Goal: Task Accomplishment & Management: Complete application form

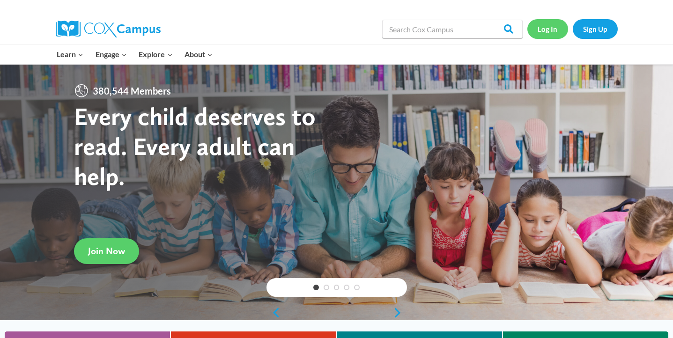
click at [554, 28] on link "Log In" at bounding box center [547, 28] width 41 height 19
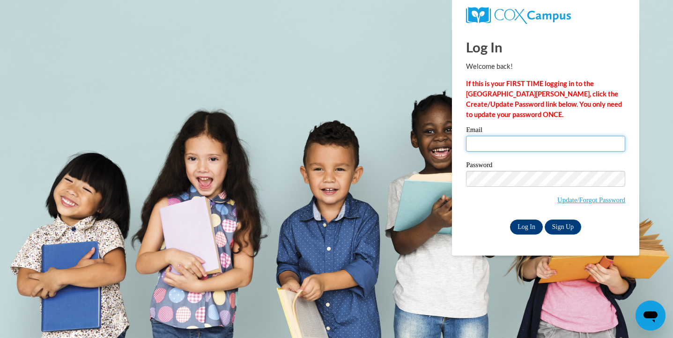
type input "[EMAIL_ADDRESS][DOMAIN_NAME]"
click at [529, 227] on input "Log In" at bounding box center [526, 227] width 33 height 15
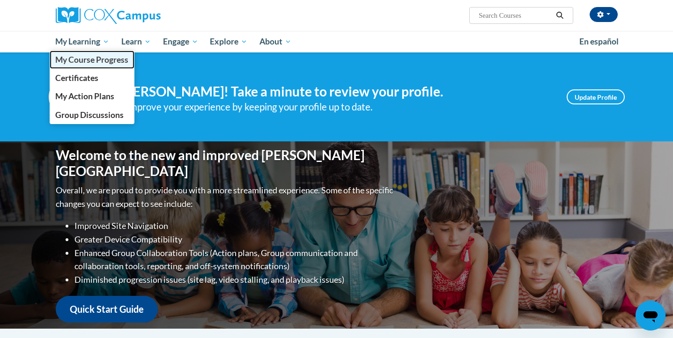
click at [98, 66] on link "My Course Progress" at bounding box center [92, 60] width 85 height 18
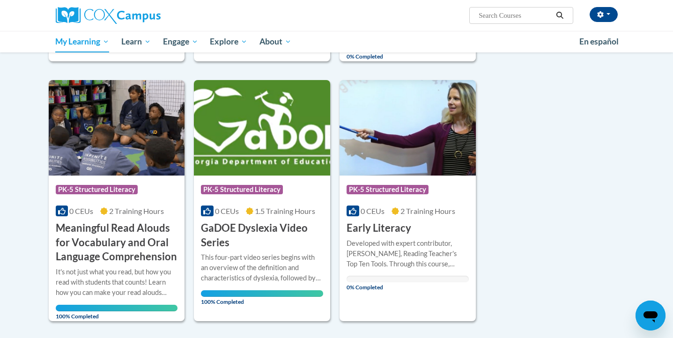
scroll to position [579, 0]
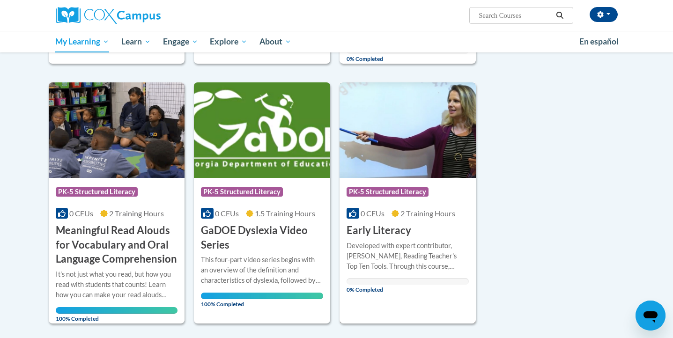
click at [417, 174] on img at bounding box center [407, 129] width 136 height 95
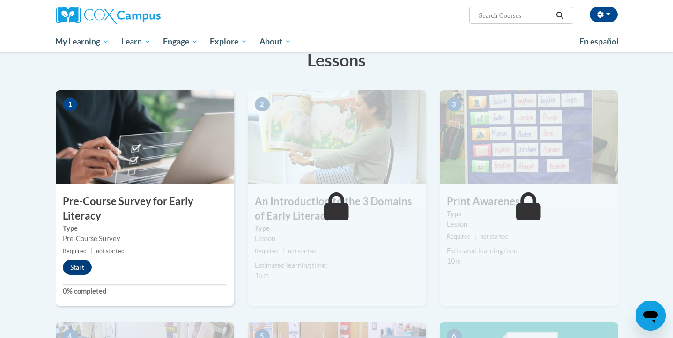
scroll to position [156, 0]
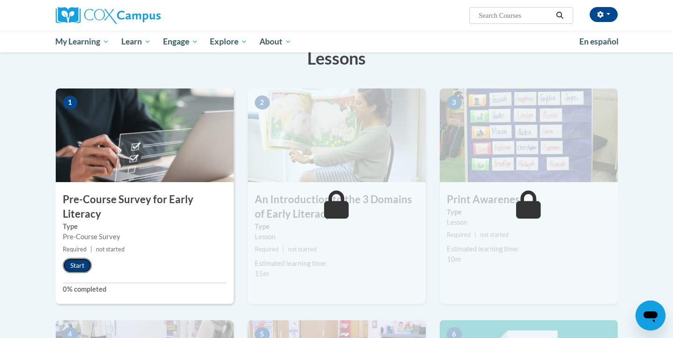
click at [70, 269] on button "Start" at bounding box center [77, 265] width 29 height 15
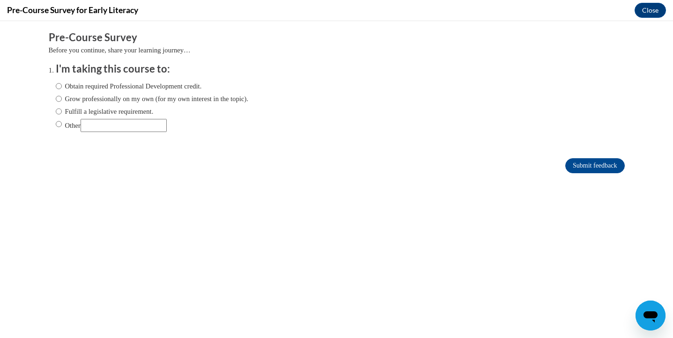
scroll to position [0, 0]
click at [68, 89] on label "Obtain required Professional Development credit." at bounding box center [129, 86] width 146 height 10
click at [62, 89] on input "Obtain required Professional Development credit." at bounding box center [59, 86] width 6 height 10
radio input "true"
click at [583, 169] on input "Submit feedback" at bounding box center [594, 165] width 59 height 15
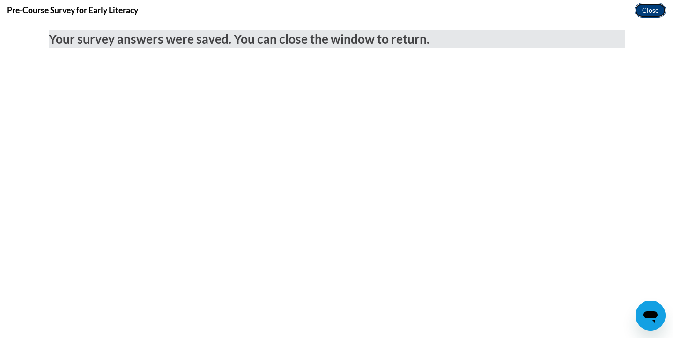
drag, startPoint x: 651, startPoint y: 6, endPoint x: 651, endPoint y: 15, distance: 8.4
click at [651, 6] on button "Close" at bounding box center [649, 10] width 31 height 15
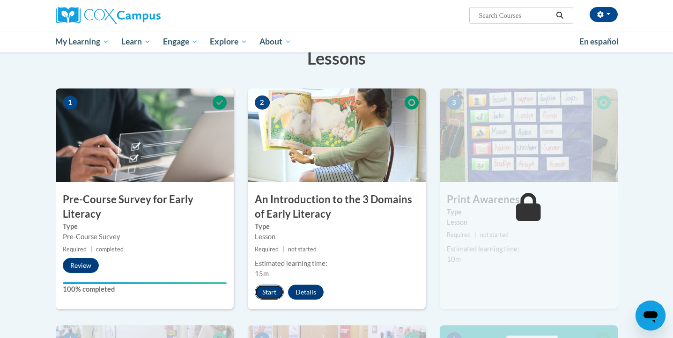
click at [269, 287] on button "Start" at bounding box center [269, 292] width 29 height 15
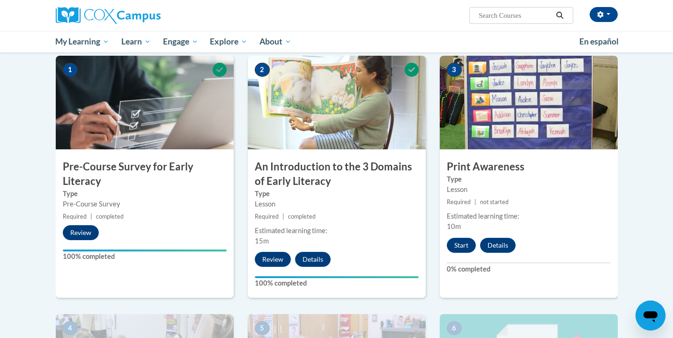
scroll to position [189, 0]
click at [463, 250] on button "Start" at bounding box center [461, 244] width 29 height 15
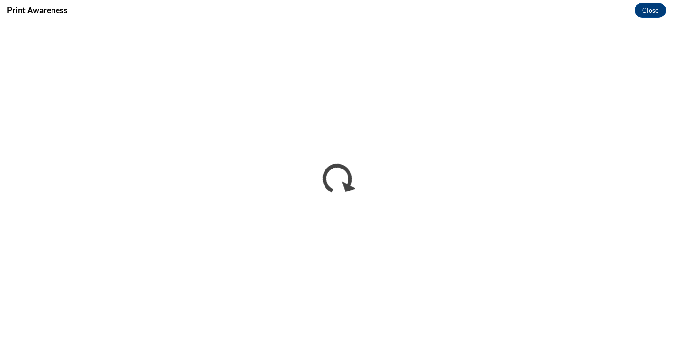
scroll to position [0, 0]
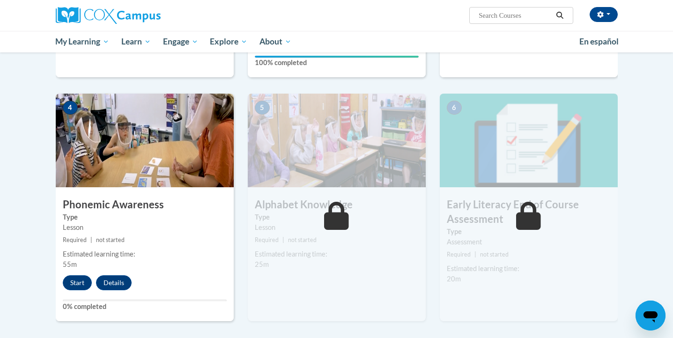
scroll to position [408, 0]
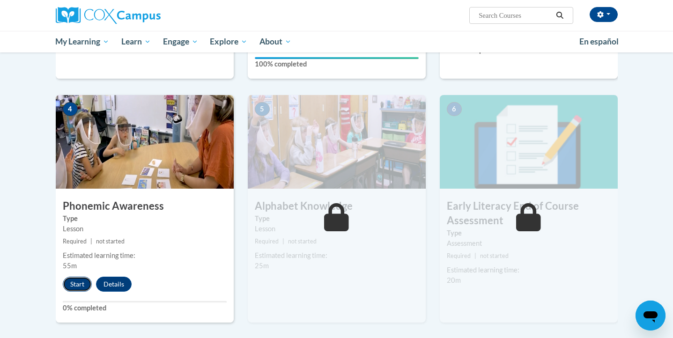
click at [74, 287] on button "Start" at bounding box center [77, 284] width 29 height 15
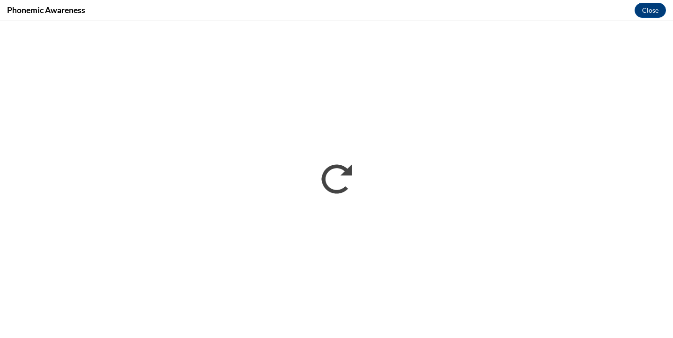
scroll to position [0, 0]
